Goal: Task Accomplishment & Management: Use online tool/utility

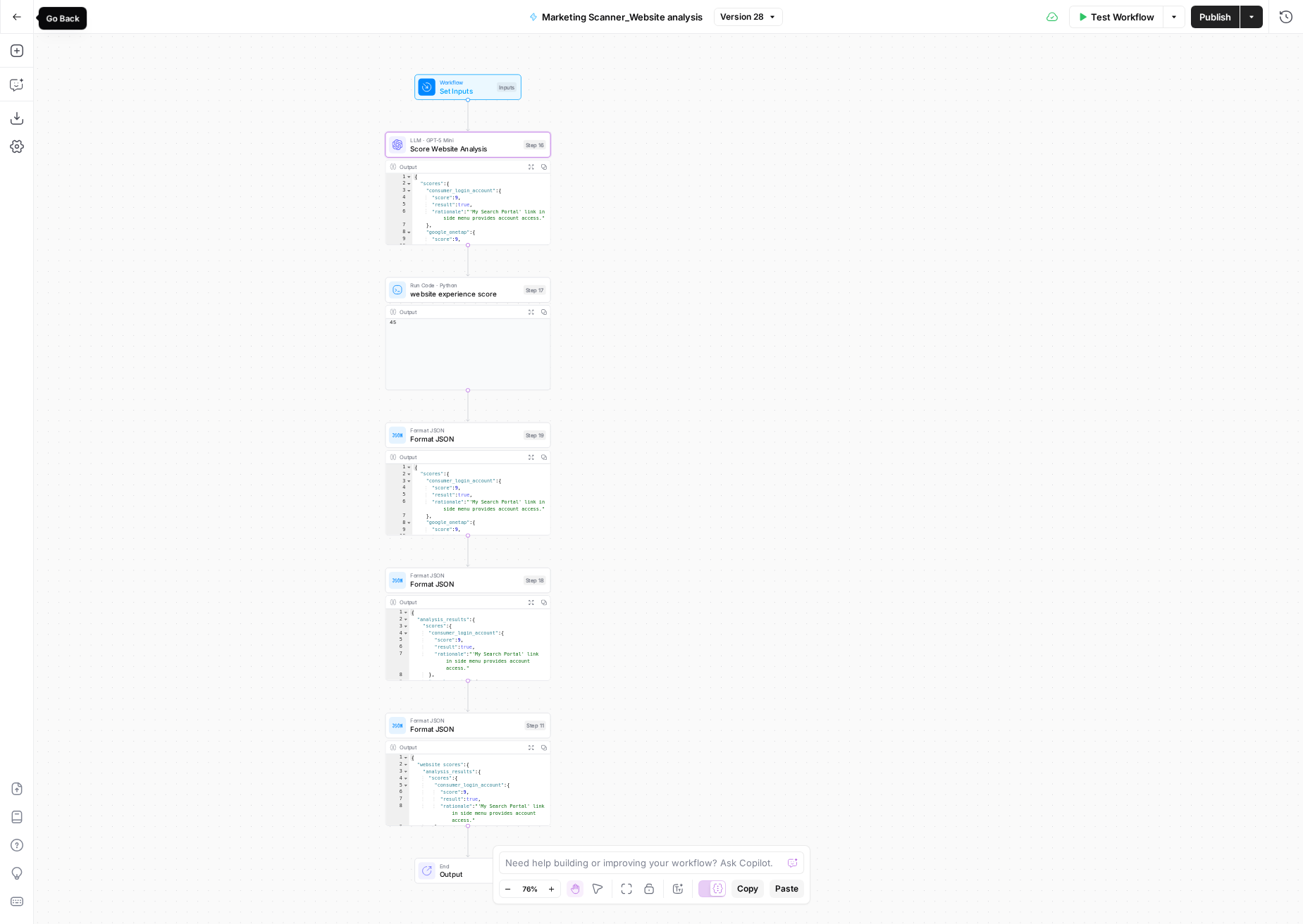
click at [10, 13] on button "Go Back" at bounding box center [17, 17] width 25 height 25
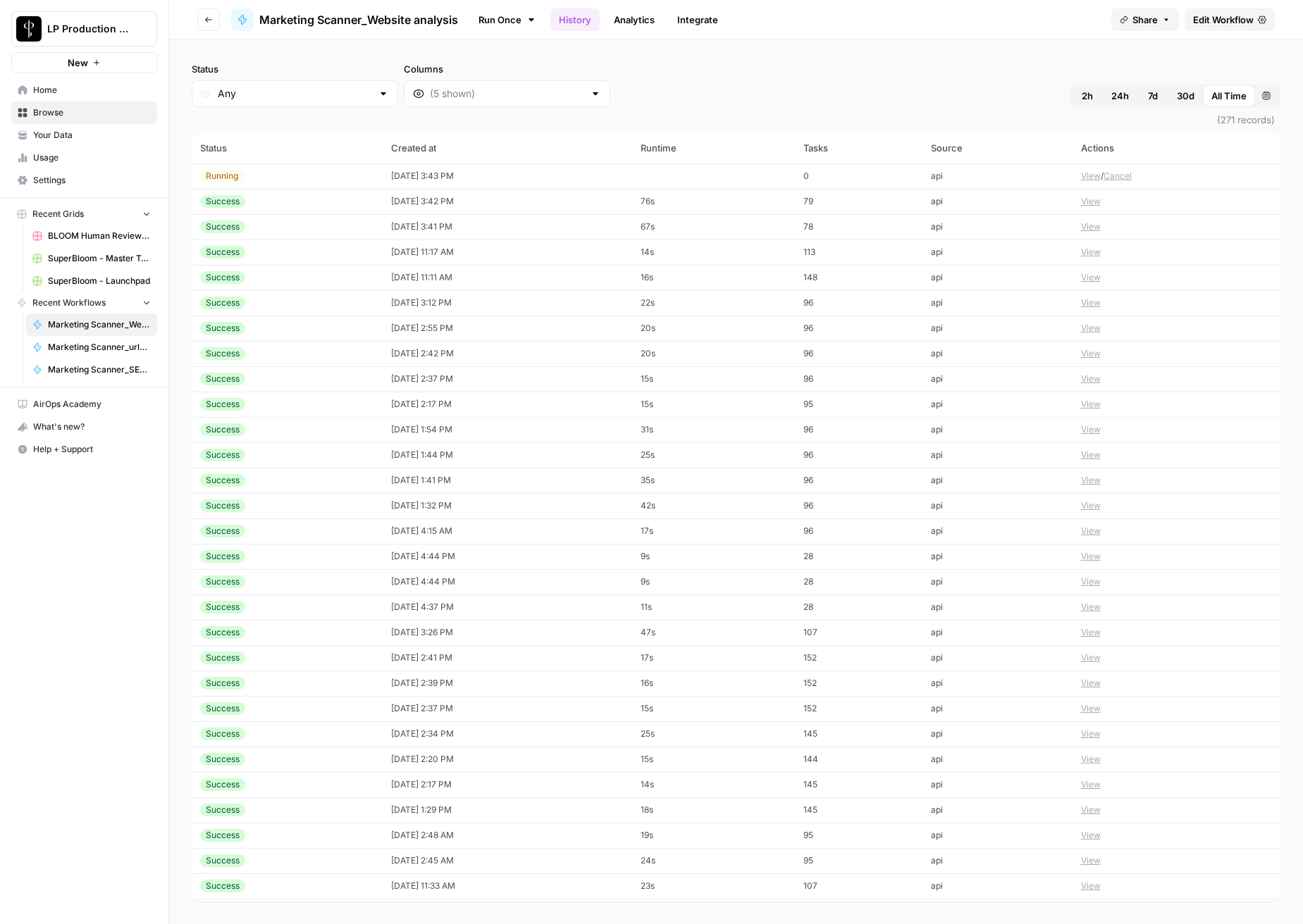
click at [10, 14] on div "LP Production Workloads New" at bounding box center [84, 36] width 168 height 73
click at [202, 16] on button "Go back" at bounding box center [208, 19] width 22 height 22
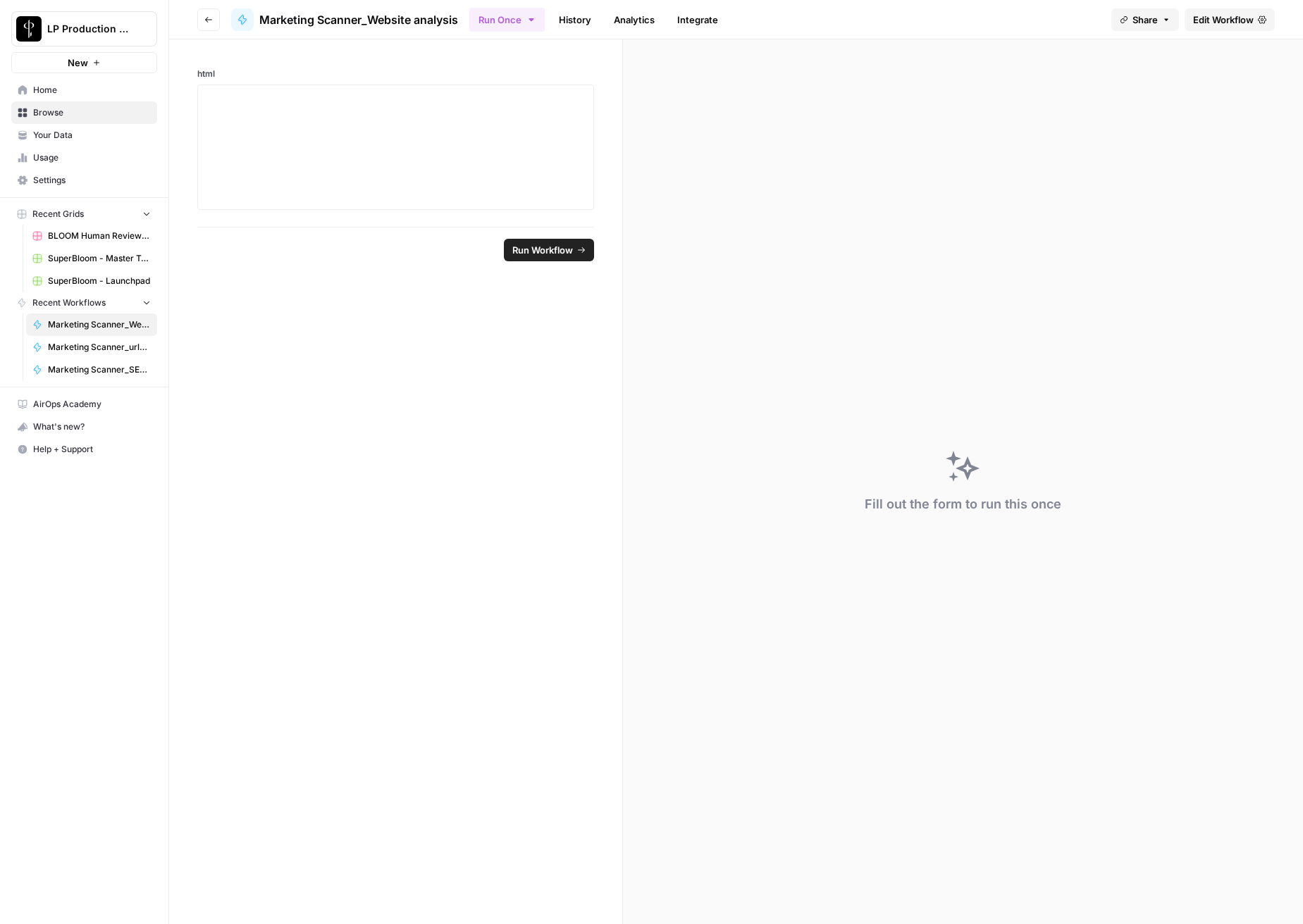
click at [207, 18] on icon "button" at bounding box center [208, 19] width 8 height 8
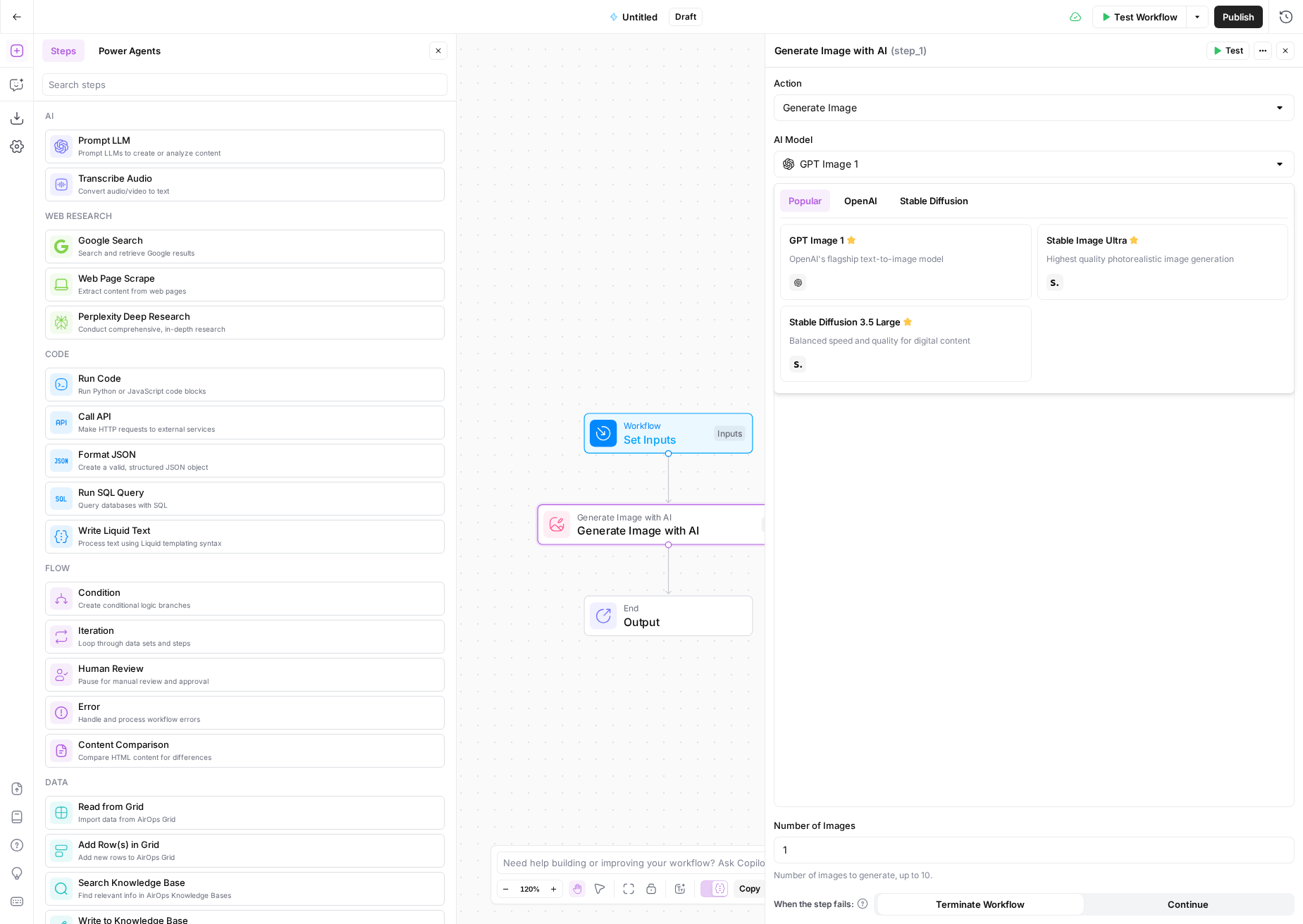
click at [163, 424] on span "Make HTTP requests to external services" at bounding box center [256, 428] width 354 height 11
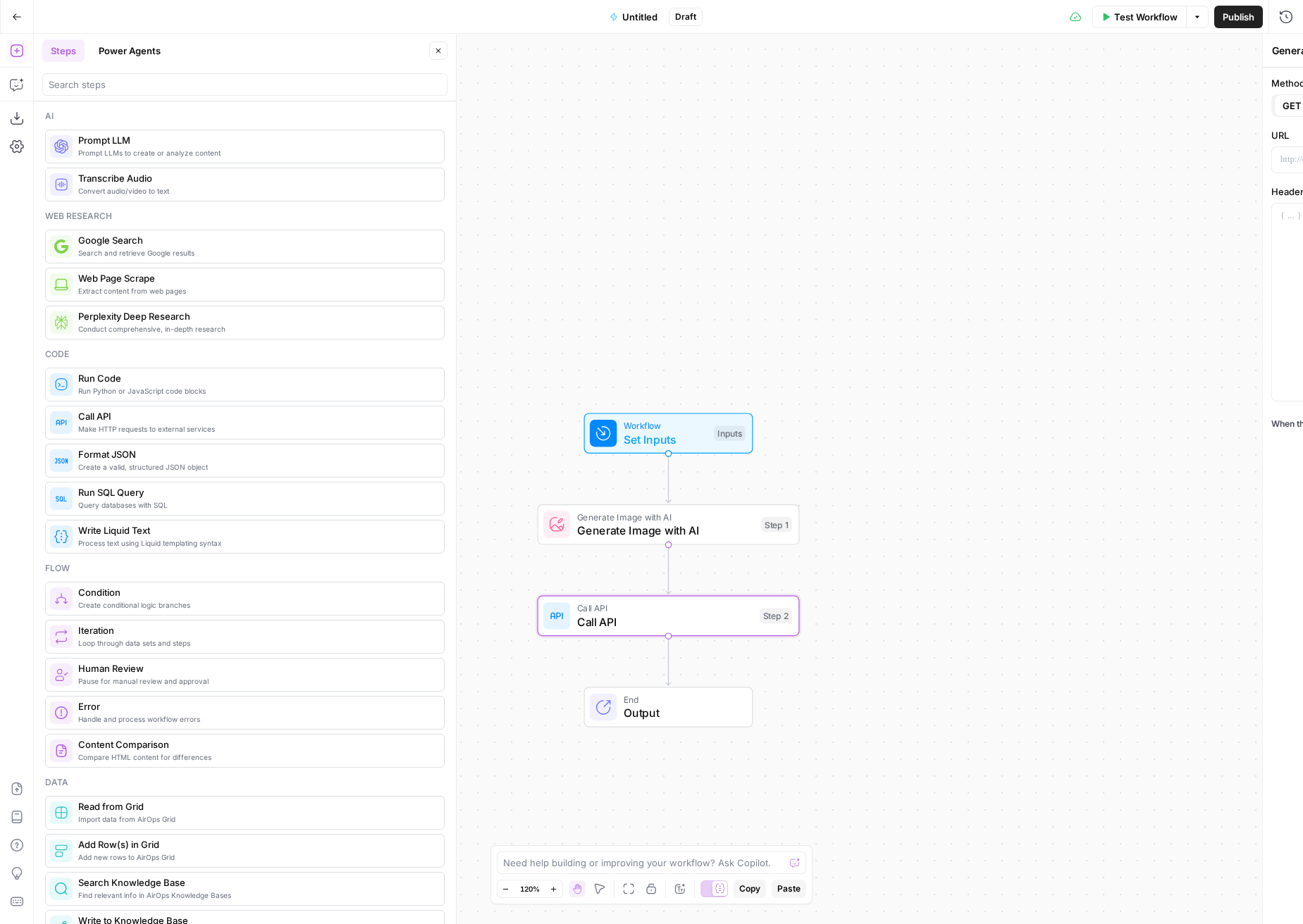
type textarea "Call API"
